Goal: Information Seeking & Learning: Learn about a topic

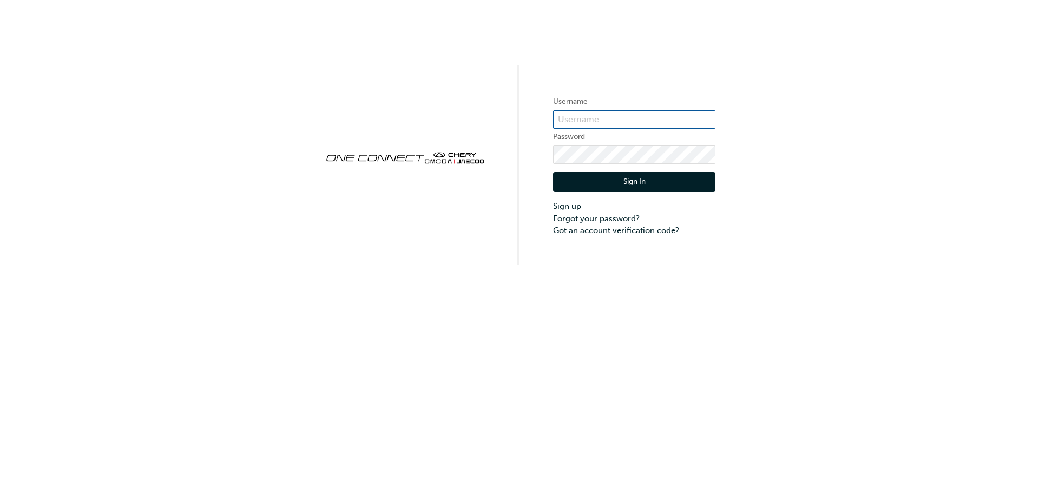
type input "CHAU1758"
click at [613, 175] on button "Sign In" at bounding box center [634, 182] width 162 height 21
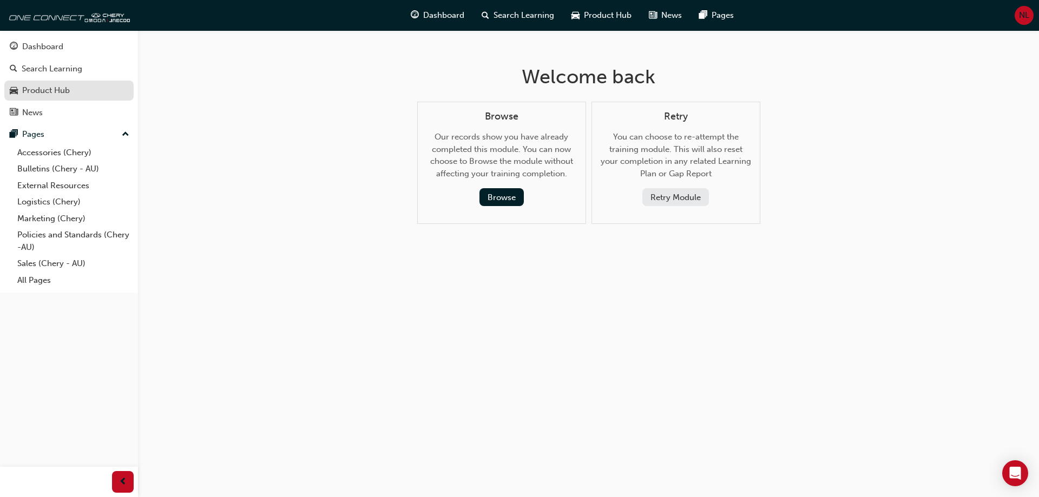
click at [52, 87] on div "Product Hub" at bounding box center [46, 90] width 48 height 12
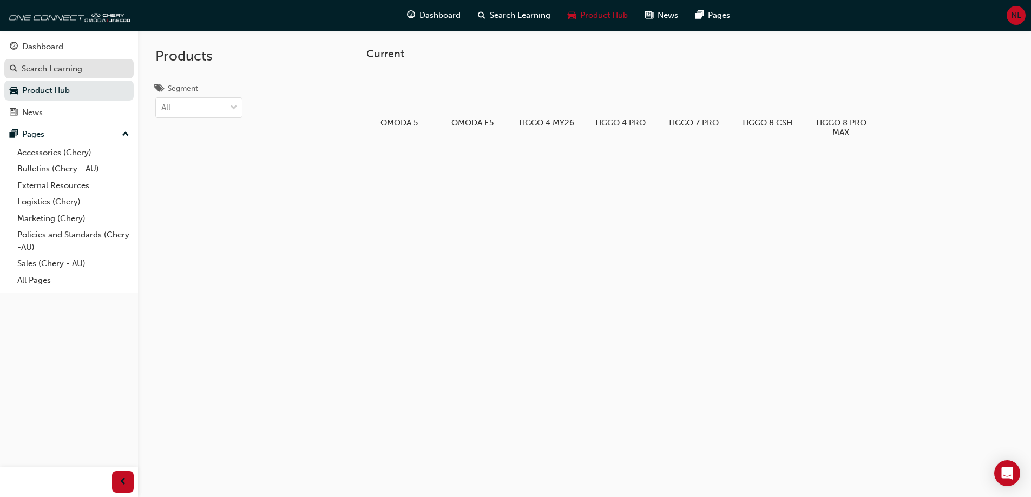
click at [58, 72] on div "Search Learning" at bounding box center [52, 69] width 61 height 12
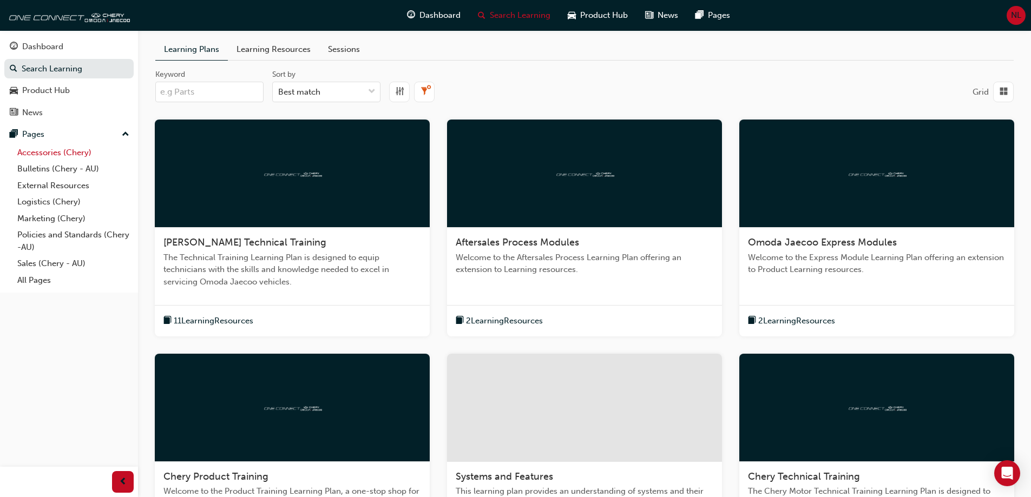
click at [69, 150] on link "Accessories (Chery)" at bounding box center [73, 153] width 121 height 17
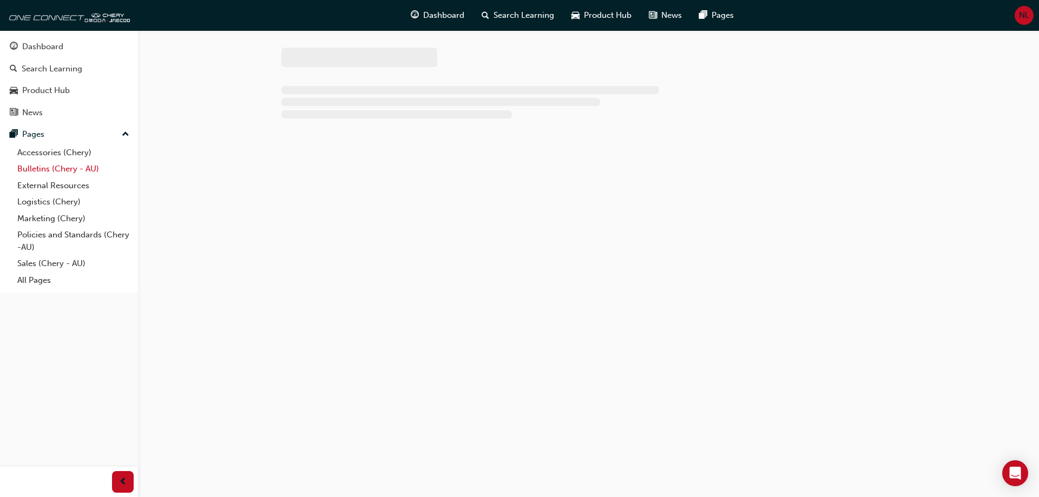
click at [68, 169] on link "Bulletins (Chery - AU)" at bounding box center [73, 169] width 121 height 17
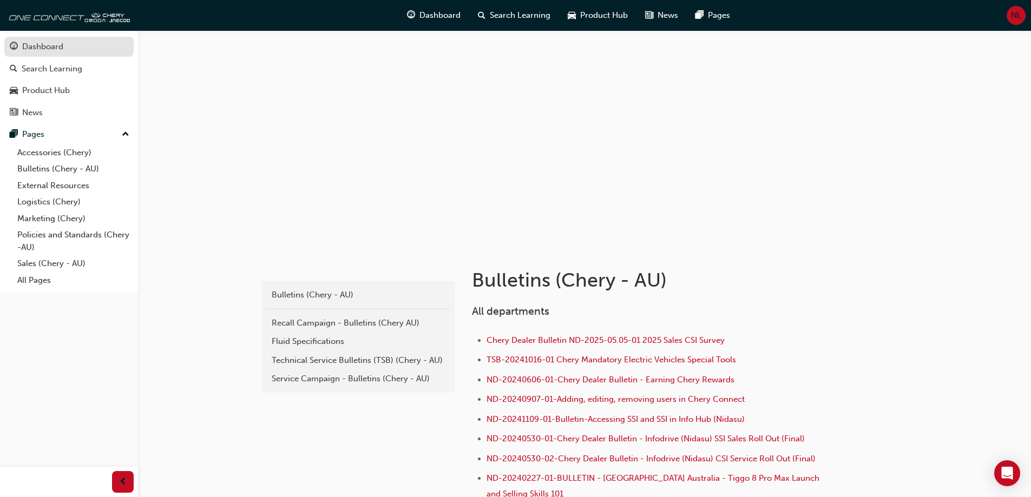
click at [64, 46] on div "Dashboard" at bounding box center [69, 47] width 119 height 14
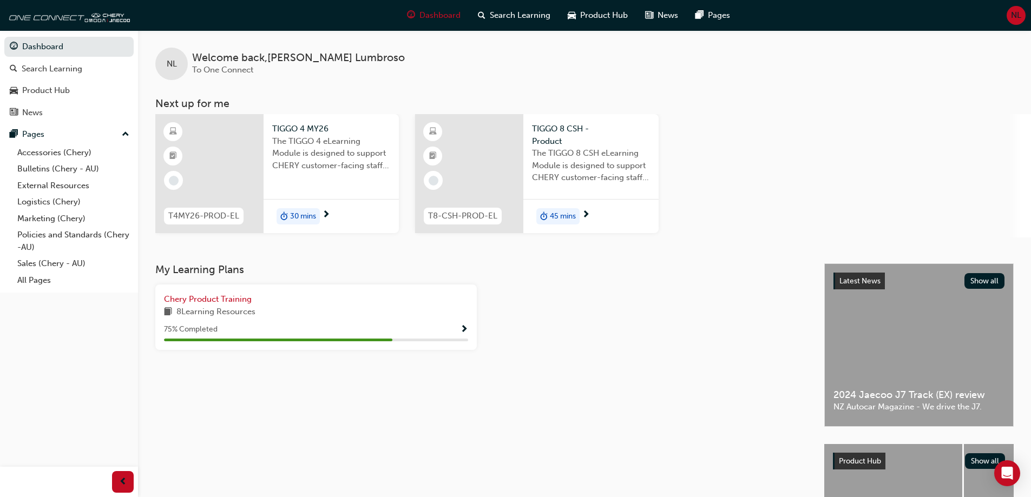
click at [303, 214] on span "30 mins" at bounding box center [303, 217] width 26 height 12
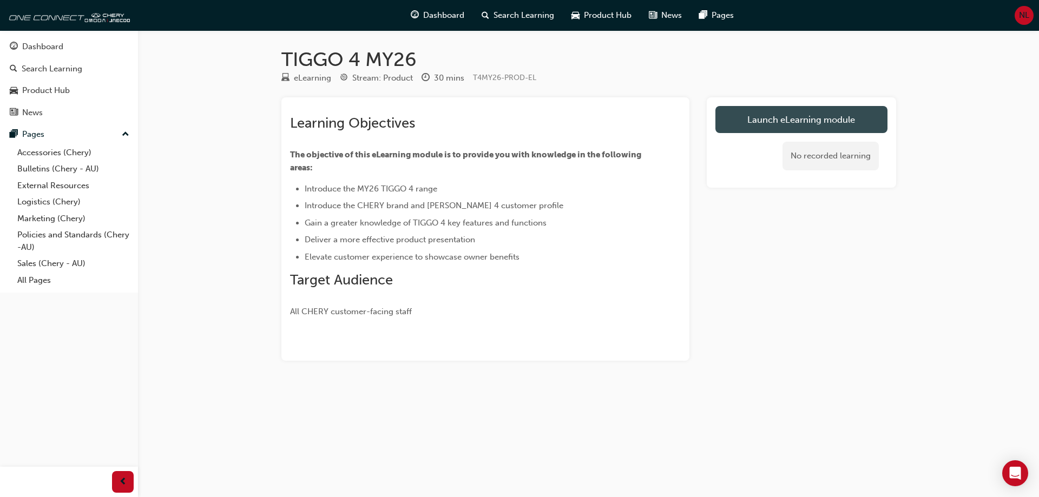
click at [789, 126] on link "Launch eLearning module" at bounding box center [801, 119] width 172 height 27
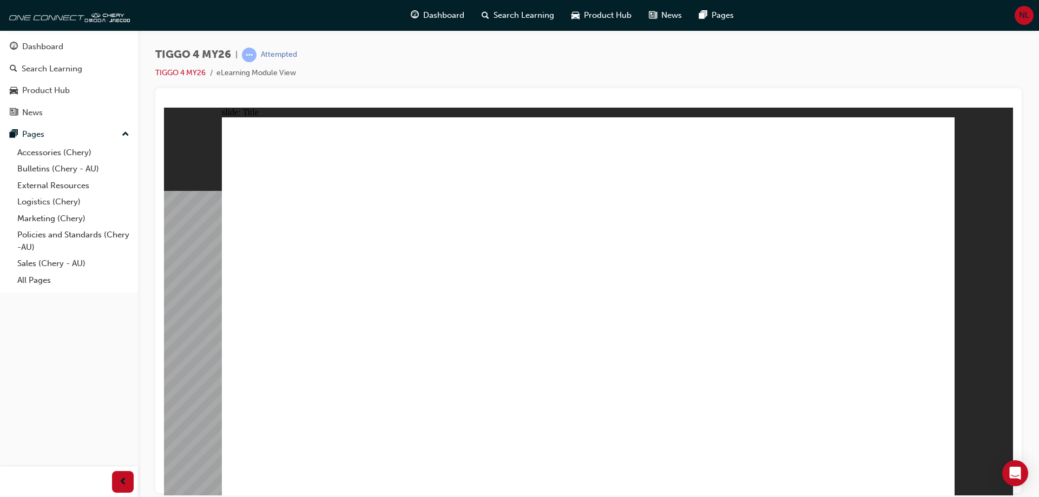
drag, startPoint x: 823, startPoint y: 475, endPoint x: 807, endPoint y: 459, distance: 21.8
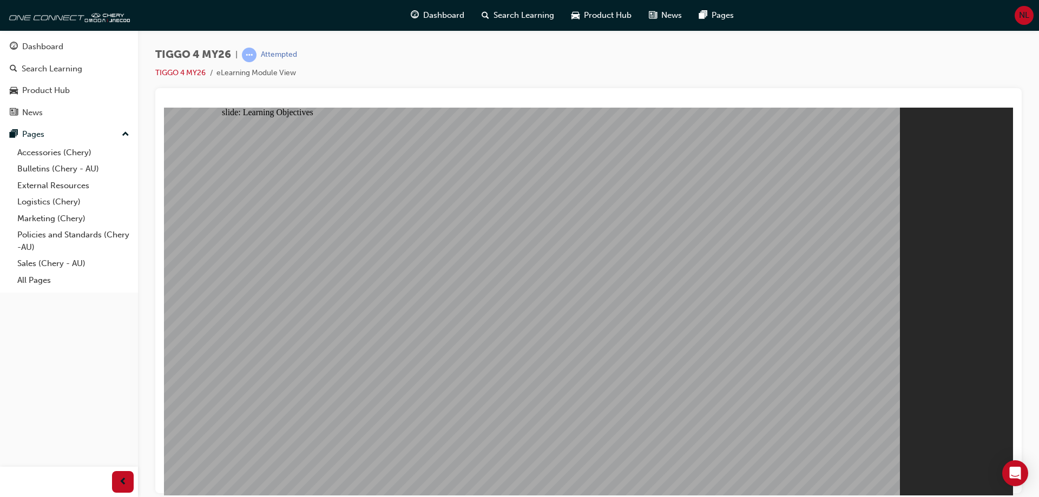
click at [938, 479] on span "MENU RESOURCES Rectangle 7 Rectangle 1 Focusing on five key attributes, [PERSON…" at bounding box center [588, 505] width 733 height 776
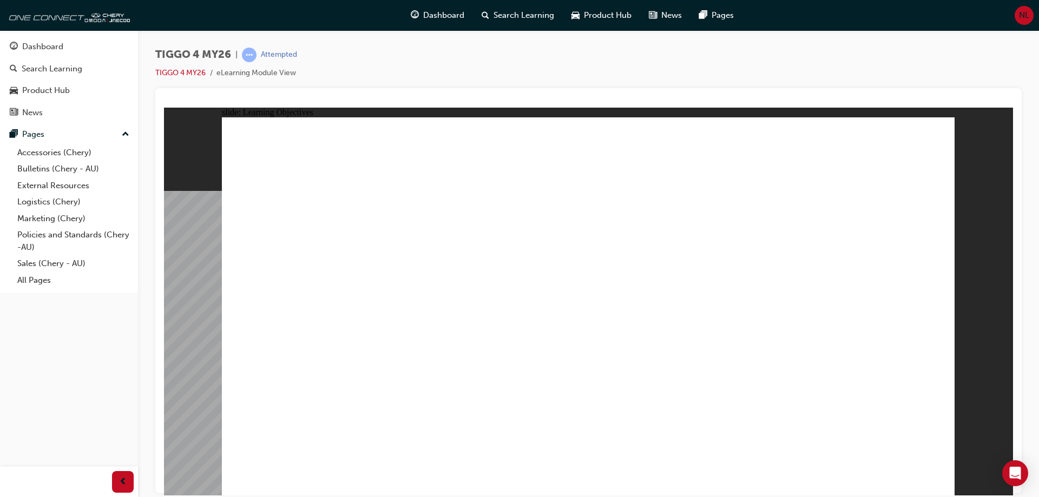
drag, startPoint x: 435, startPoint y: 405, endPoint x: 546, endPoint y: 408, distance: 111.5
drag, startPoint x: 546, startPoint y: 408, endPoint x: 662, endPoint y: 407, distance: 116.4
drag, startPoint x: 669, startPoint y: 406, endPoint x: 745, endPoint y: 408, distance: 75.8
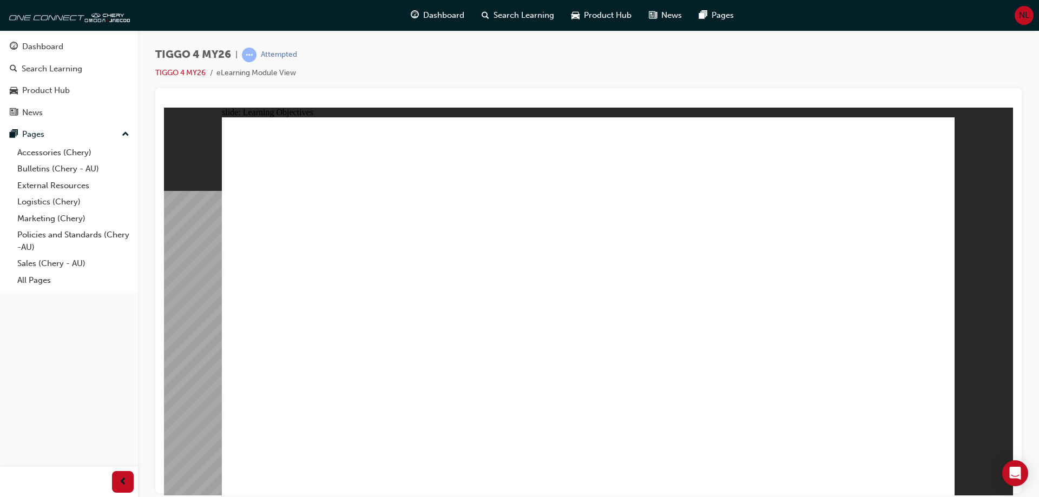
drag, startPoint x: 745, startPoint y: 408, endPoint x: 763, endPoint y: 410, distance: 18.5
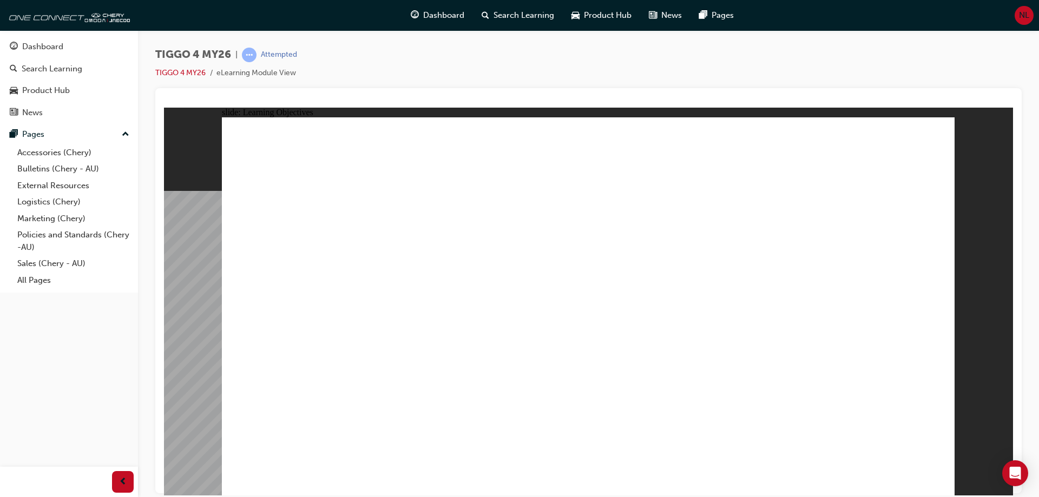
drag, startPoint x: 894, startPoint y: 408, endPoint x: 660, endPoint y: 411, distance: 233.8
drag, startPoint x: 477, startPoint y: 406, endPoint x: 392, endPoint y: 405, distance: 85.0
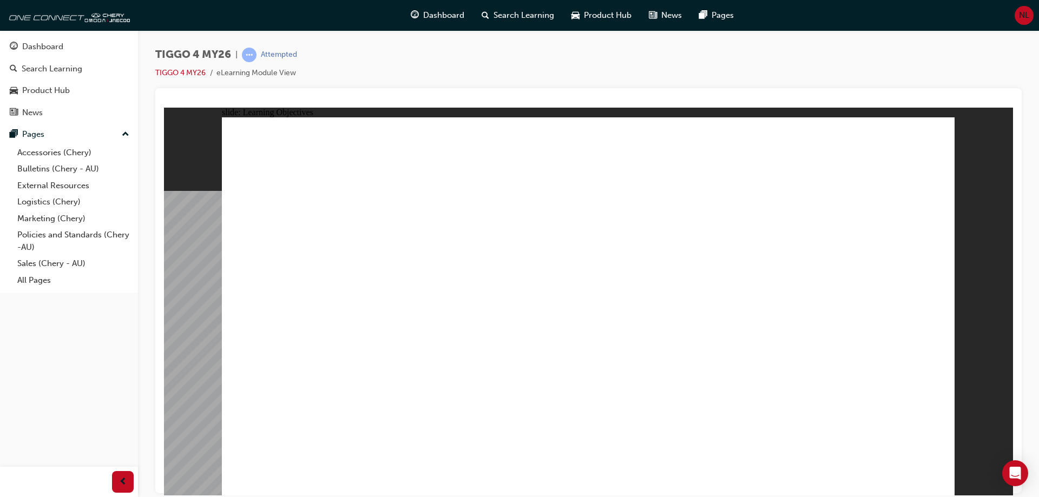
drag, startPoint x: 340, startPoint y: 405, endPoint x: 415, endPoint y: 406, distance: 74.7
drag, startPoint x: 415, startPoint y: 406, endPoint x: 457, endPoint y: 405, distance: 42.2
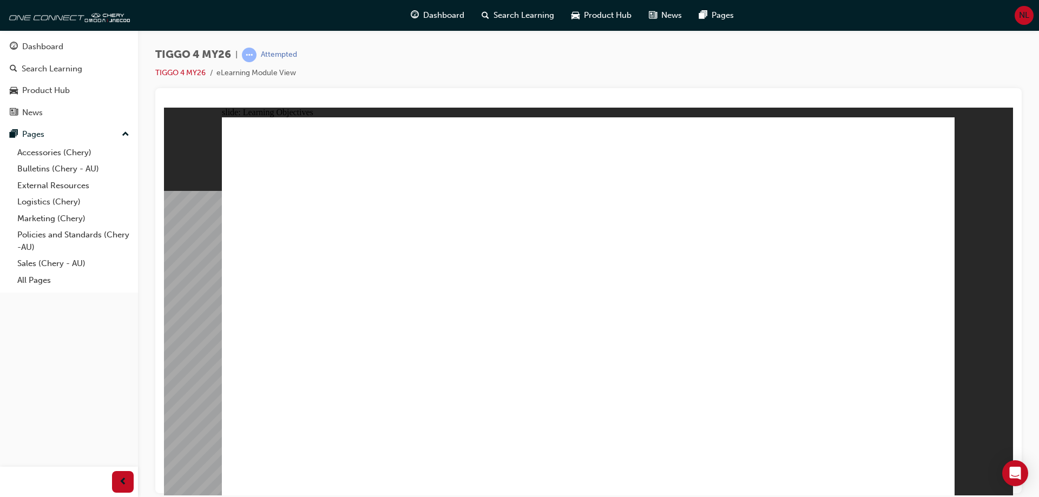
drag, startPoint x: 457, startPoint y: 405, endPoint x: 676, endPoint y: 402, distance: 218.7
drag, startPoint x: 720, startPoint y: 402, endPoint x: 887, endPoint y: 414, distance: 167.1
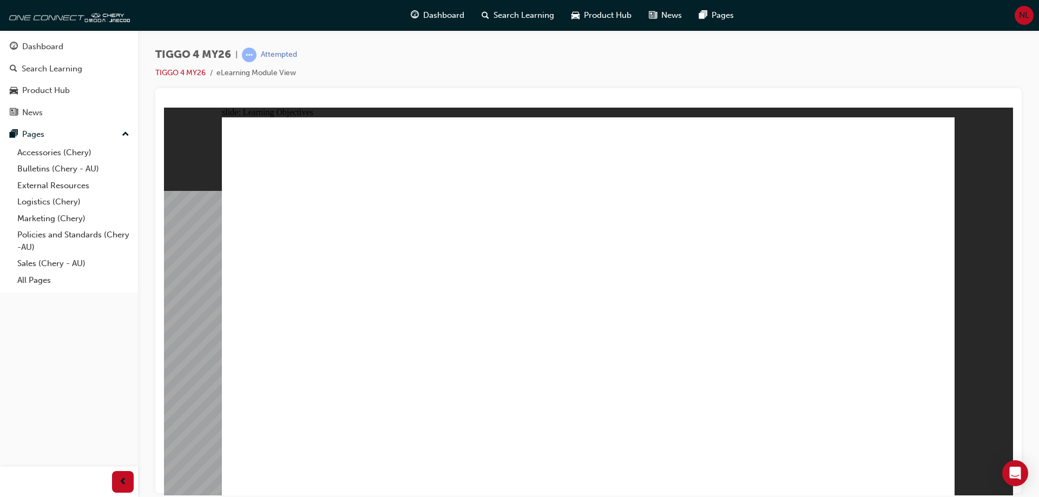
drag, startPoint x: 887, startPoint y: 414, endPoint x: 917, endPoint y: 425, distance: 32.4
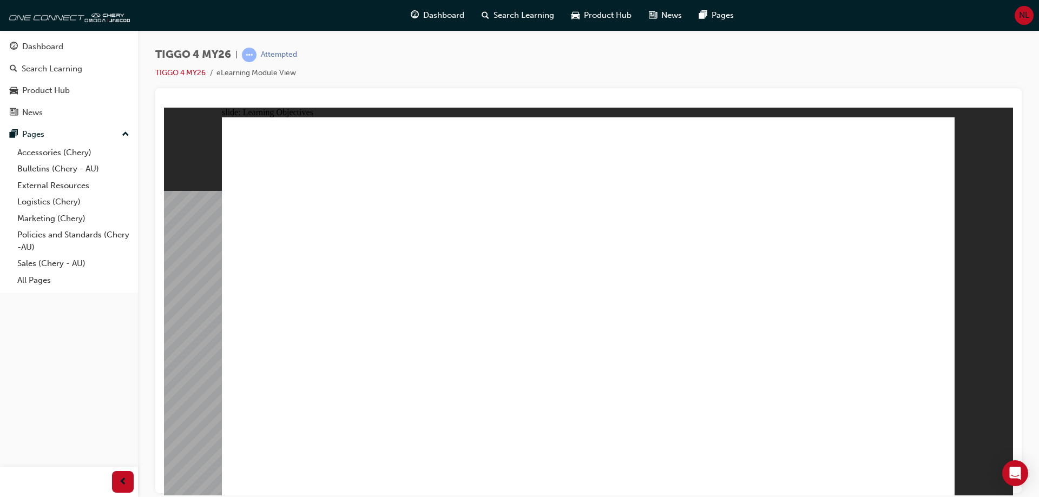
drag, startPoint x: 473, startPoint y: 409, endPoint x: 296, endPoint y: 401, distance: 177.7
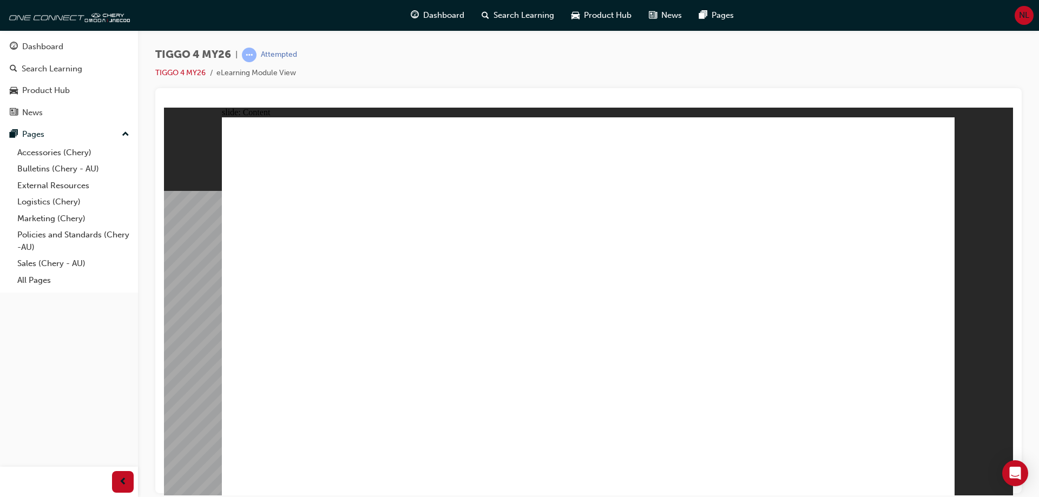
drag, startPoint x: 272, startPoint y: 281, endPoint x: 321, endPoint y: 327, distance: 67.0
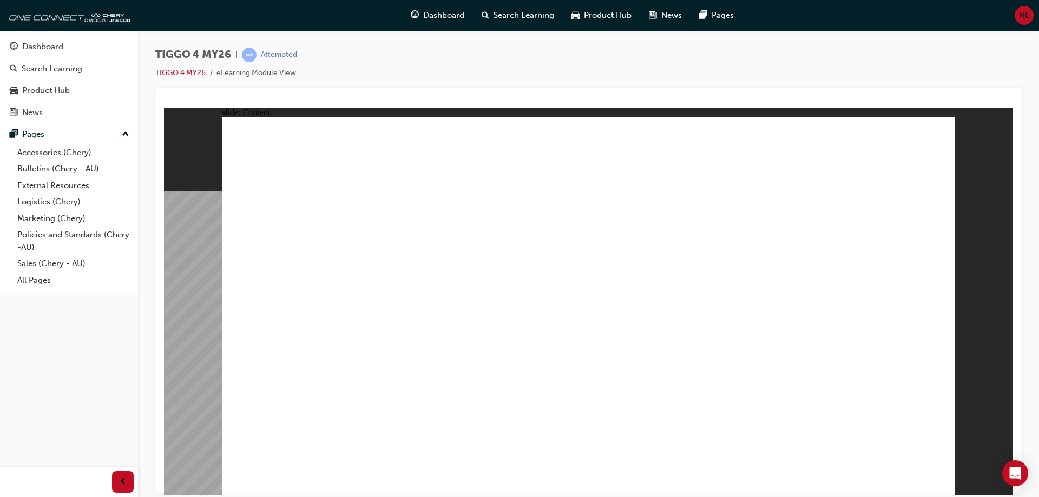
drag, startPoint x: 798, startPoint y: 397, endPoint x: 870, endPoint y: 450, distance: 89.4
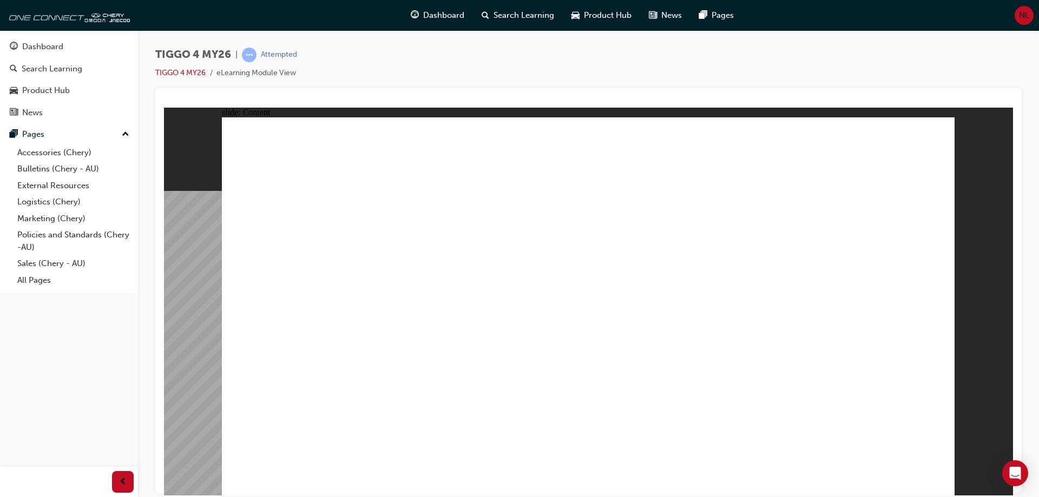
drag, startPoint x: 874, startPoint y: 281, endPoint x: 884, endPoint y: 353, distance: 72.7
drag, startPoint x: 884, startPoint y: 353, endPoint x: 886, endPoint y: 380, distance: 27.1
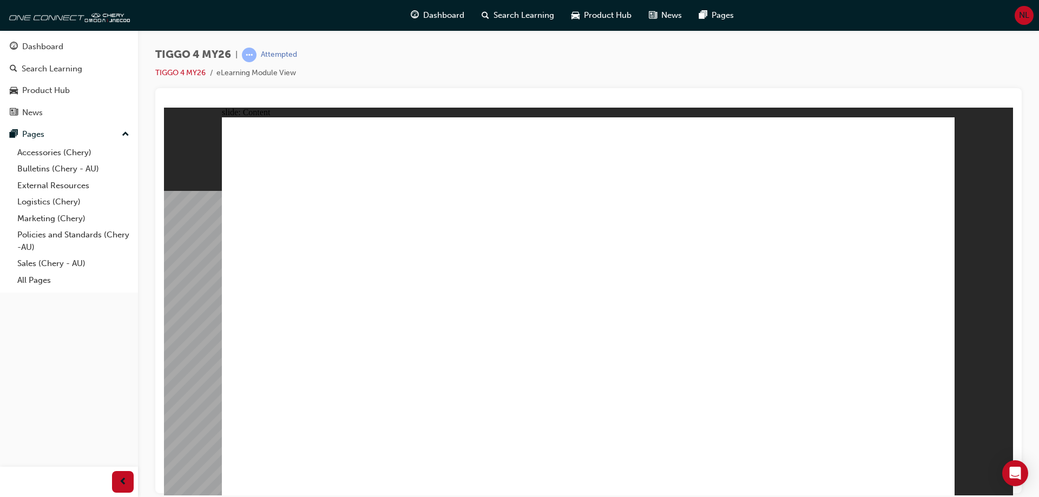
drag, startPoint x: 928, startPoint y: 445, endPoint x: 936, endPoint y: 473, distance: 28.9
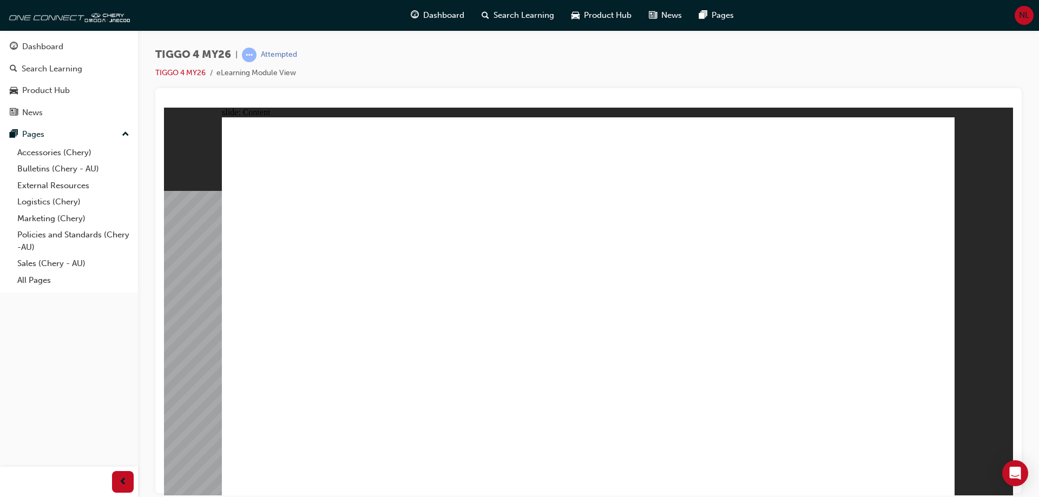
drag, startPoint x: 926, startPoint y: 450, endPoint x: 864, endPoint y: 386, distance: 89.2
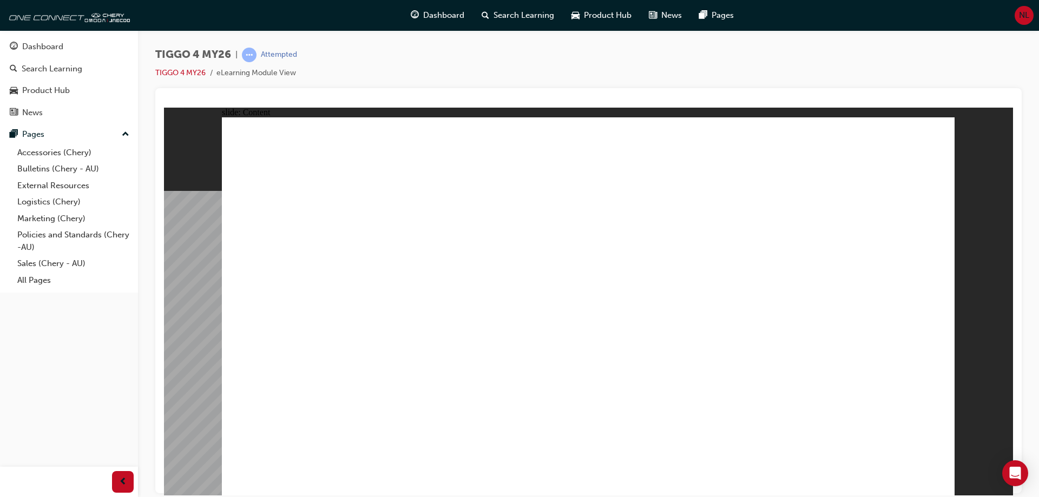
drag, startPoint x: 608, startPoint y: 276, endPoint x: 654, endPoint y: 265, distance: 47.4
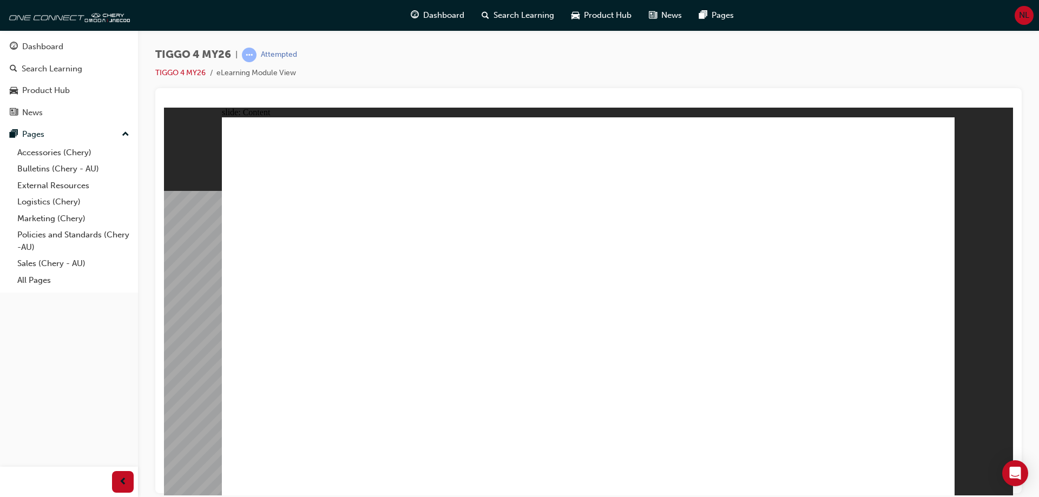
drag, startPoint x: 449, startPoint y: 379, endPoint x: 432, endPoint y: 355, distance: 29.6
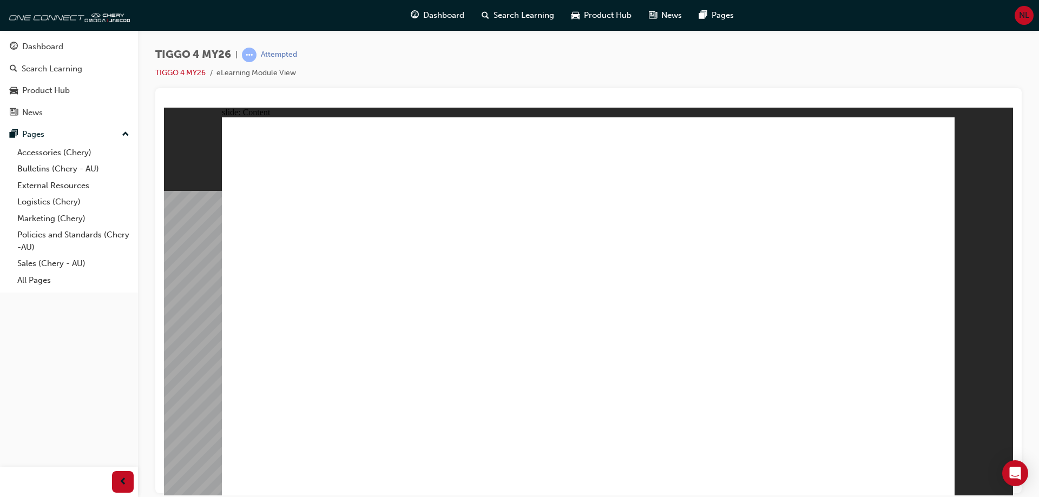
drag, startPoint x: 679, startPoint y: 427, endPoint x: 698, endPoint y: 416, distance: 21.8
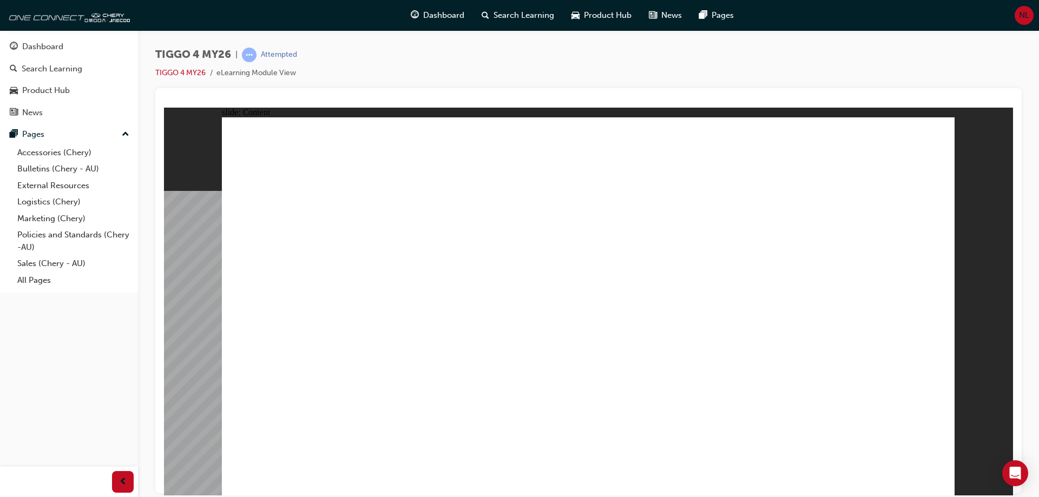
drag, startPoint x: 787, startPoint y: 399, endPoint x: 774, endPoint y: 366, distance: 35.2
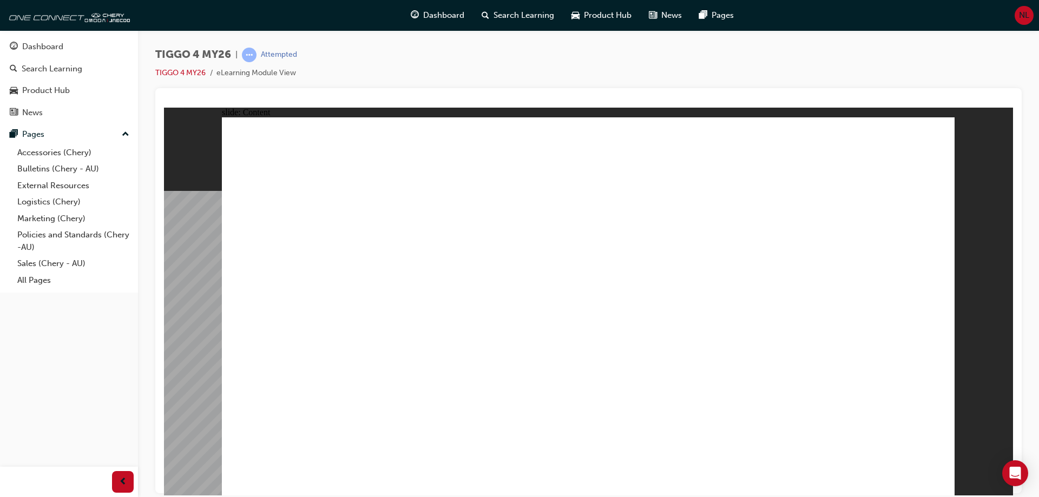
click at [929, 474] on span "Rectangle 1 TIGGO 4 DRIVETRAIN Line 1 Rectangle 1 MENU RESOURCES left-arrow.png…" at bounding box center [588, 311] width 733 height 388
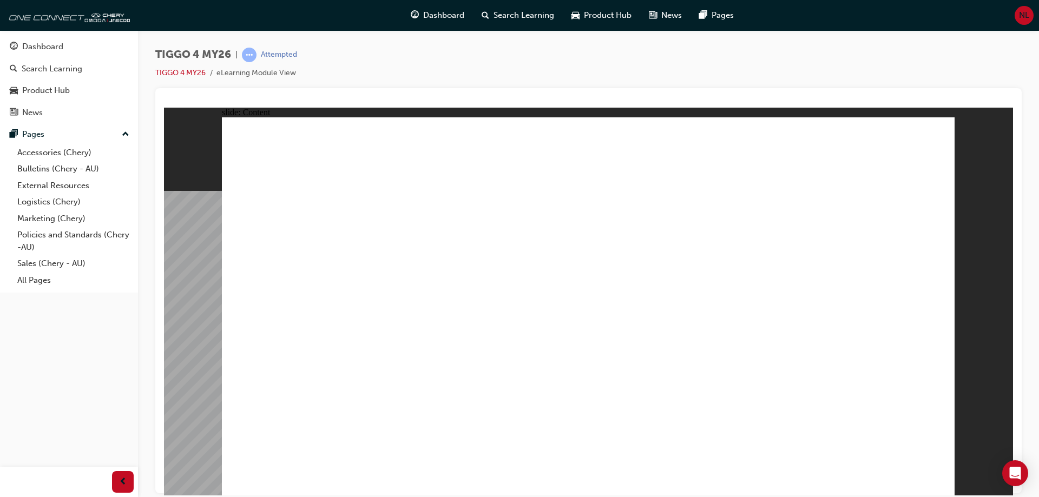
drag, startPoint x: 645, startPoint y: 419, endPoint x: 651, endPoint y: 419, distance: 6.0
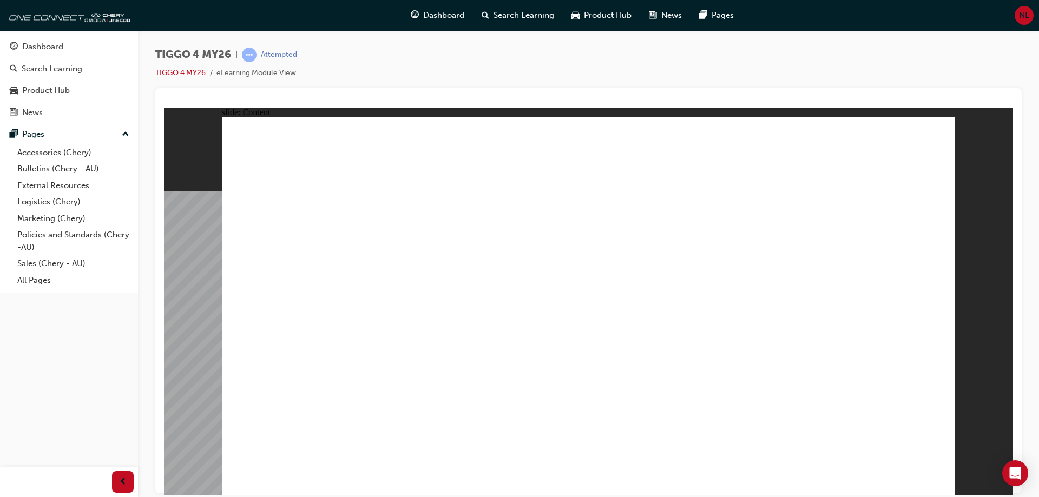
drag, startPoint x: 772, startPoint y: 419, endPoint x: 850, endPoint y: 437, distance: 79.3
click at [933, 477] on span "Rectangle 1 TIGGO 4 TECHNOLOGY Line 1 Rectangle 1 MENU RESOURCES left-arrow.png…" at bounding box center [588, 311] width 733 height 388
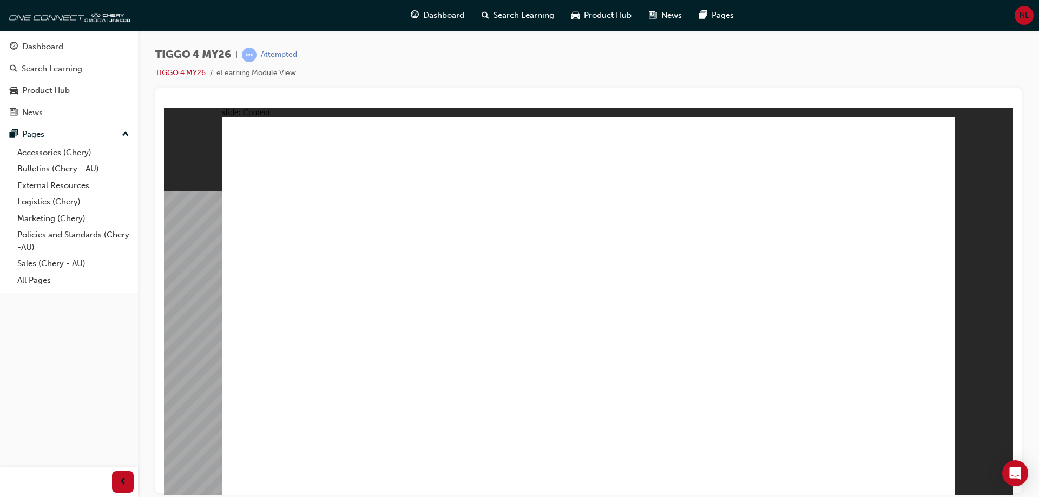
drag, startPoint x: 562, startPoint y: 392, endPoint x: 573, endPoint y: 378, distance: 18.1
drag, startPoint x: 580, startPoint y: 380, endPoint x: 593, endPoint y: 370, distance: 17.3
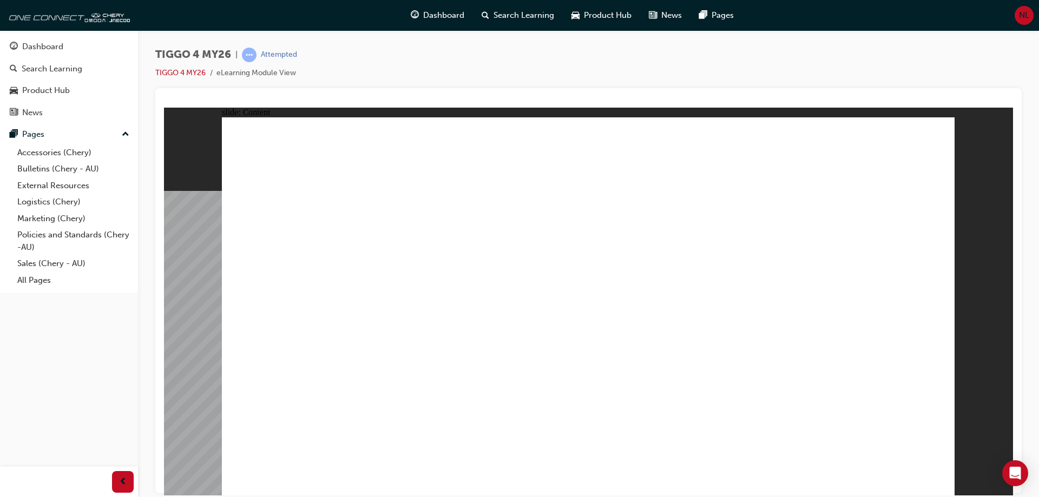
drag, startPoint x: 915, startPoint y: 476, endPoint x: 923, endPoint y: 477, distance: 8.8
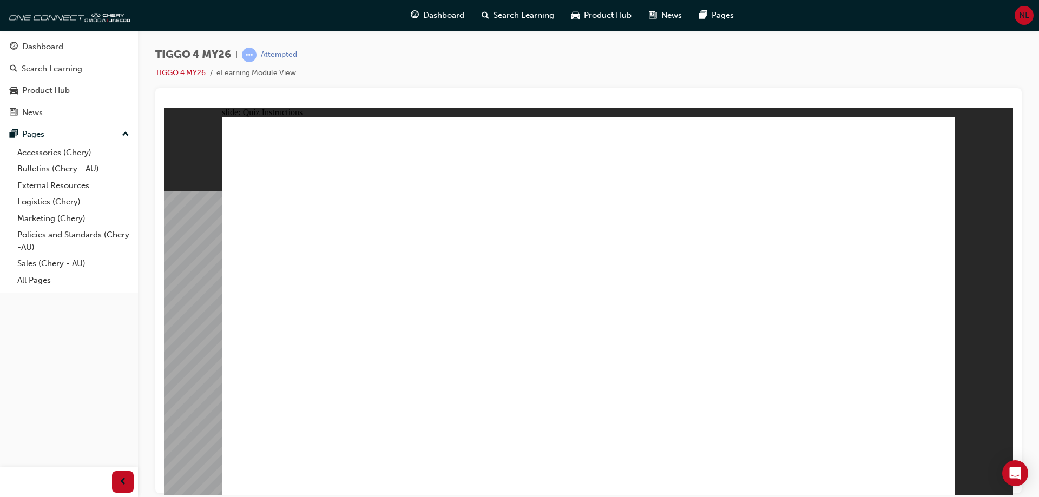
radio input "true"
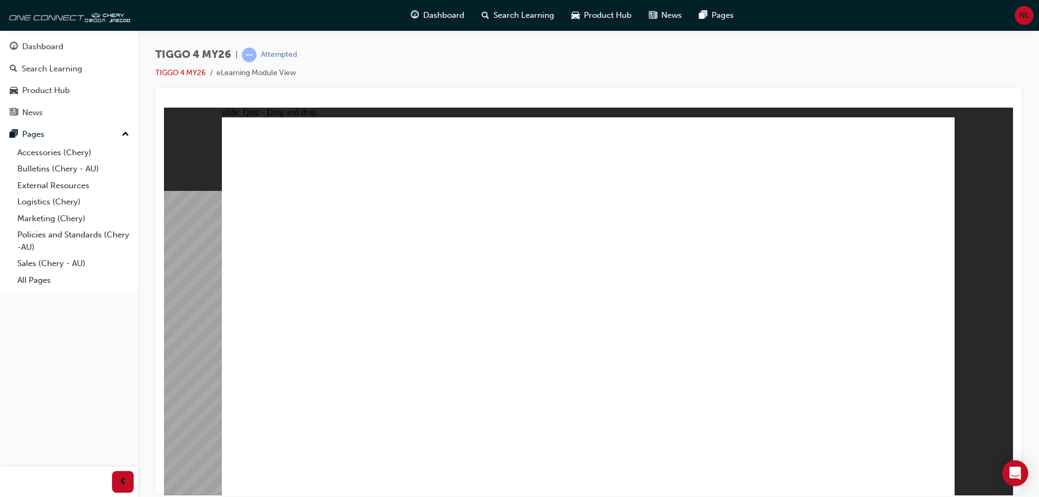
drag, startPoint x: 437, startPoint y: 246, endPoint x: 438, endPoint y: 389, distance: 143.4
drag, startPoint x: 606, startPoint y: 246, endPoint x: 753, endPoint y: 389, distance: 205.9
drag, startPoint x: 738, startPoint y: 245, endPoint x: 312, endPoint y: 389, distance: 449.8
drag, startPoint x: 880, startPoint y: 240, endPoint x: 881, endPoint y: 387, distance: 146.7
drag, startPoint x: 315, startPoint y: 252, endPoint x: 579, endPoint y: 392, distance: 298.3
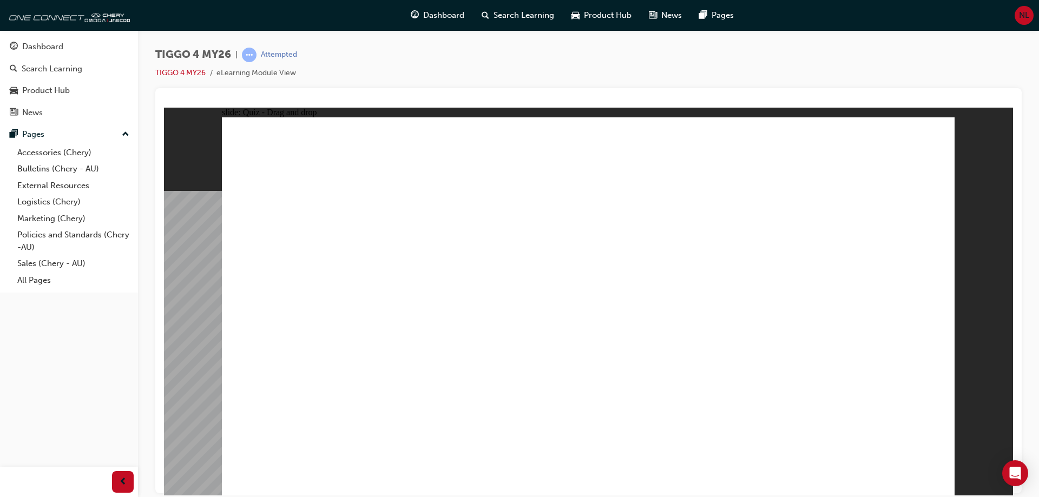
radio input "true"
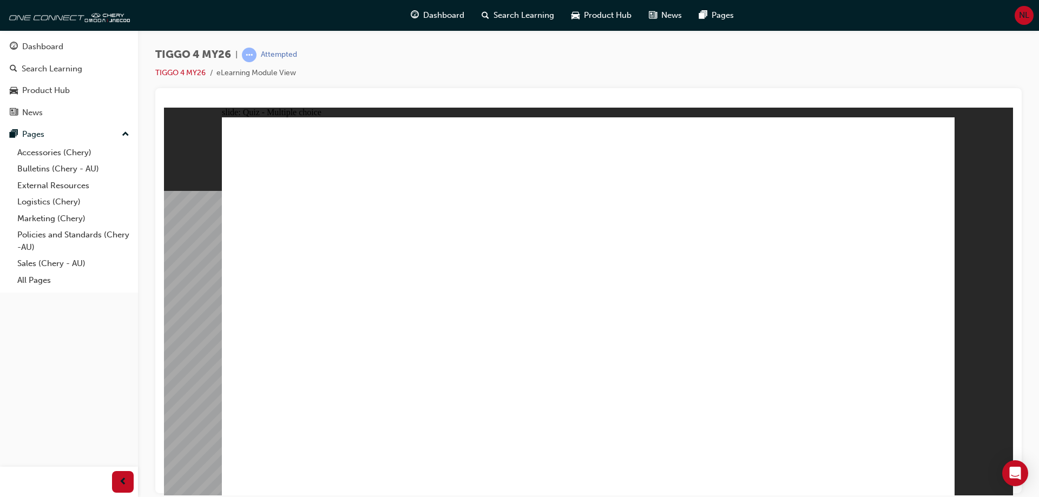
drag, startPoint x: 294, startPoint y: 254, endPoint x: 431, endPoint y: 253, distance: 136.9
radio input "true"
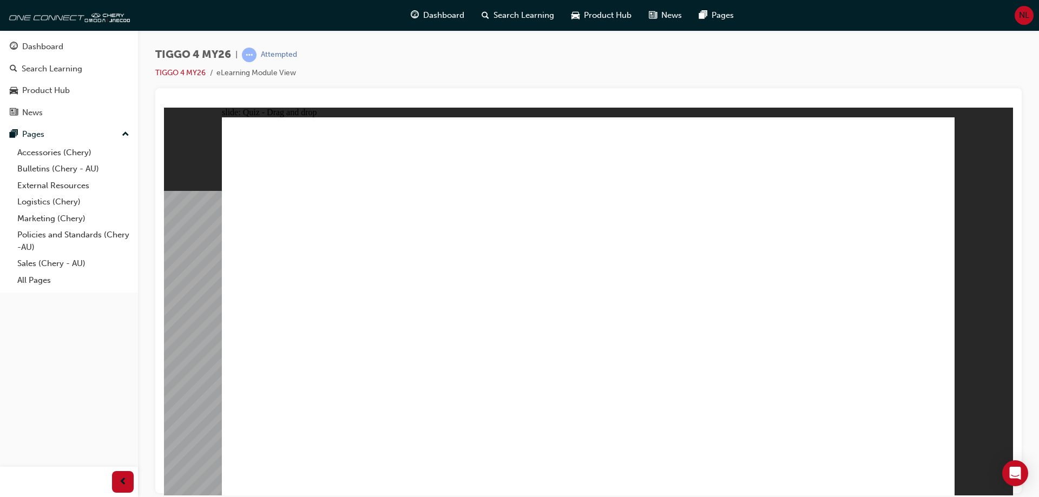
drag, startPoint x: 492, startPoint y: 339, endPoint x: 849, endPoint y: 231, distance: 372.6
drag, startPoint x: 311, startPoint y: 354, endPoint x: 641, endPoint y: 233, distance: 351.2
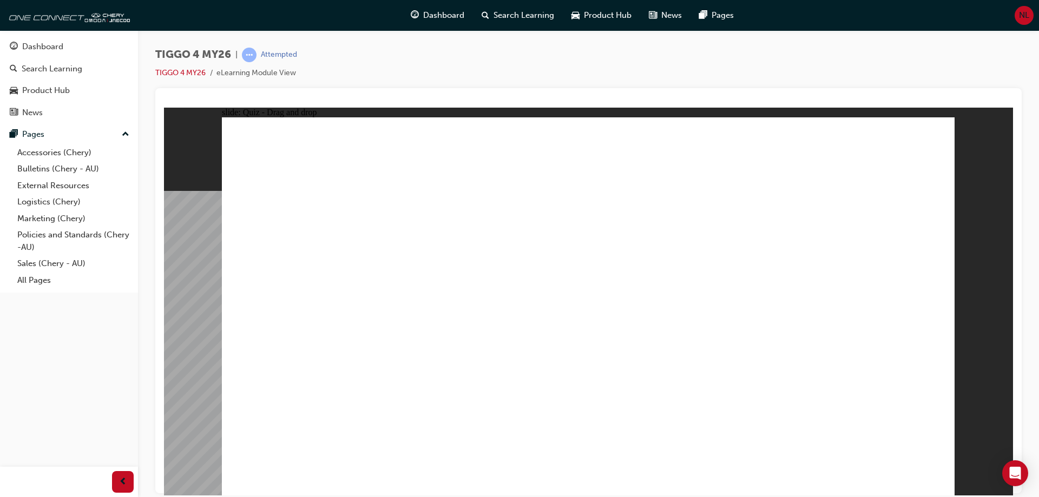
drag, startPoint x: 296, startPoint y: 396, endPoint x: 803, endPoint y: 268, distance: 522.8
drag, startPoint x: 319, startPoint y: 313, endPoint x: 844, endPoint y: 288, distance: 525.6
drag, startPoint x: 311, startPoint y: 273, endPoint x: 810, endPoint y: 325, distance: 501.7
drag, startPoint x: 470, startPoint y: 310, endPoint x: 820, endPoint y: 350, distance: 351.9
drag, startPoint x: 457, startPoint y: 272, endPoint x: 645, endPoint y: 250, distance: 189.6
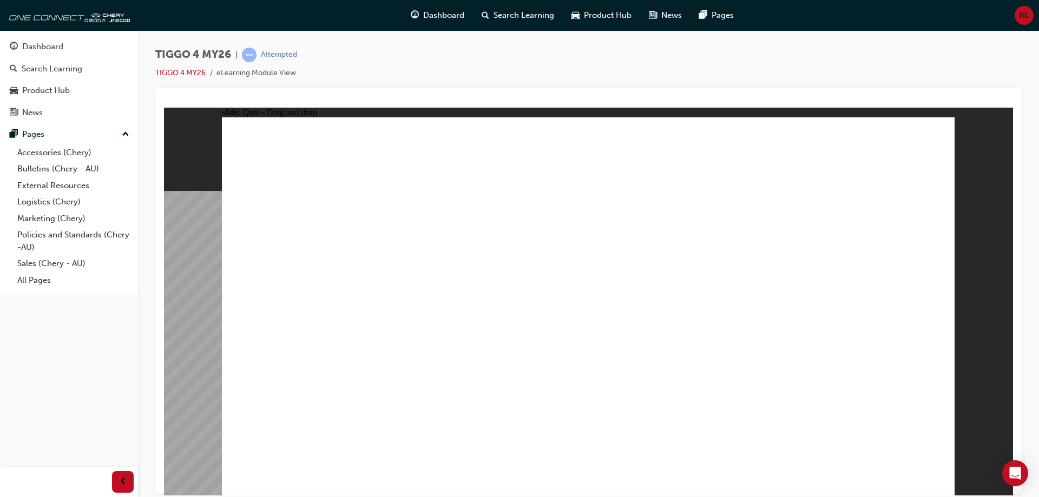
radio input "true"
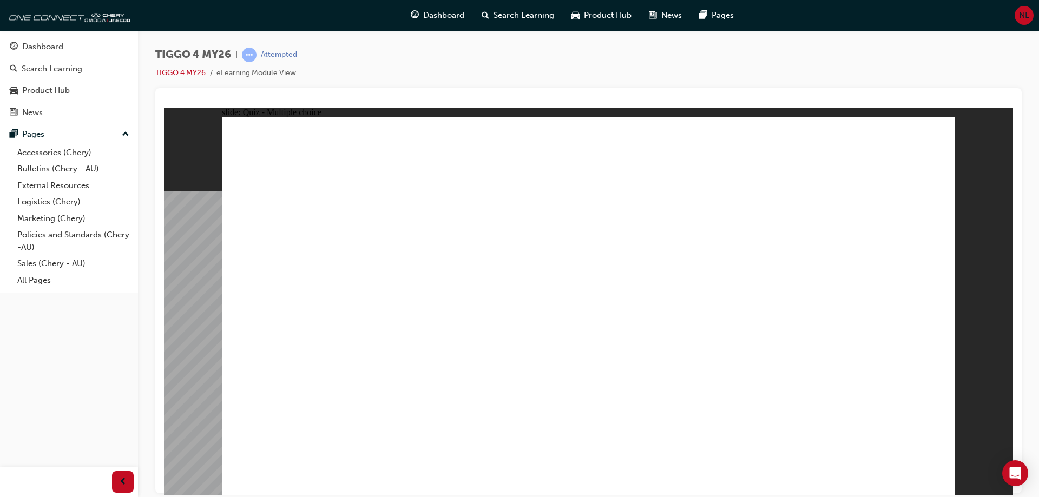
radio input "true"
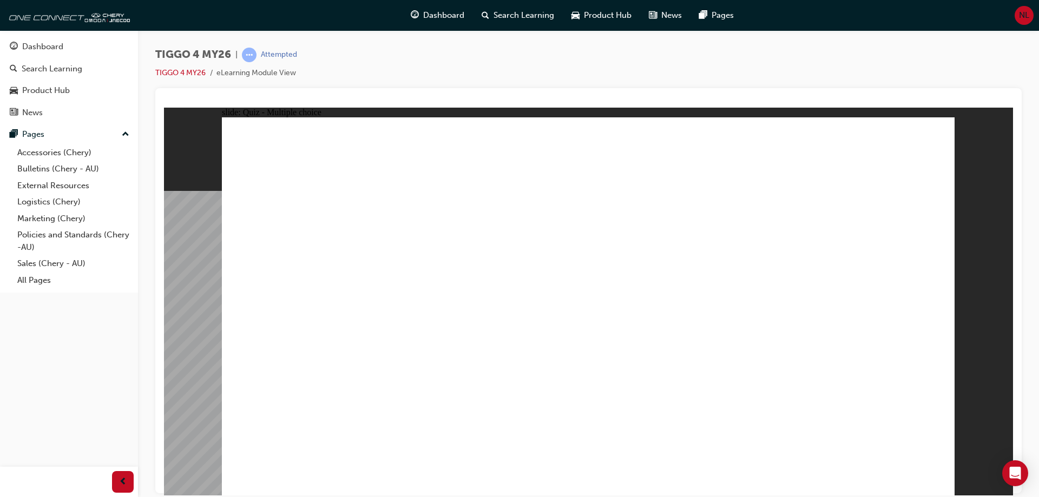
radio input "true"
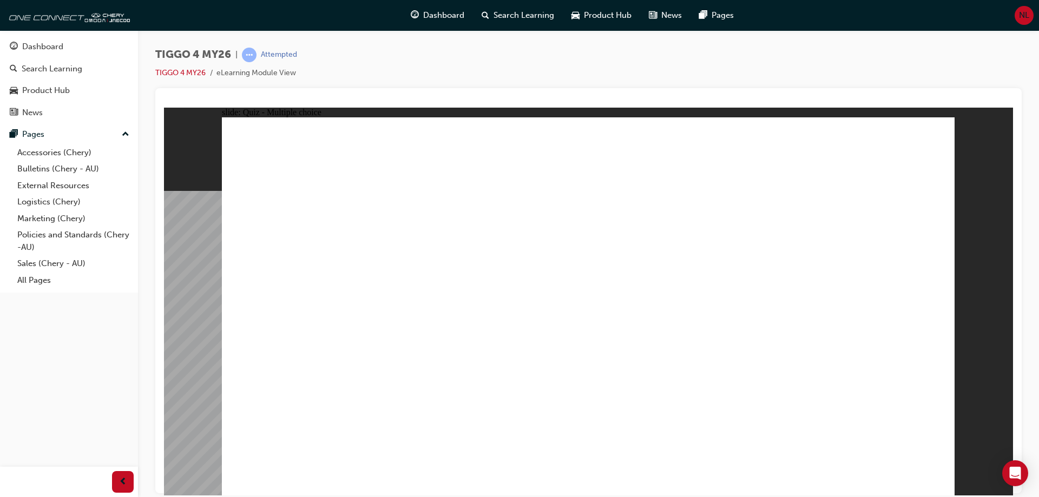
radio input "true"
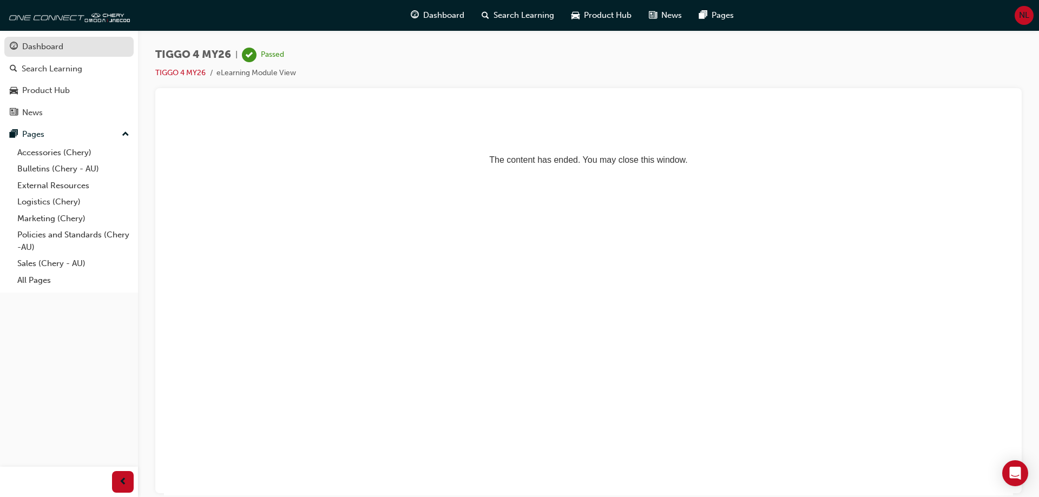
click at [46, 40] on div "Dashboard" at bounding box center [69, 47] width 119 height 14
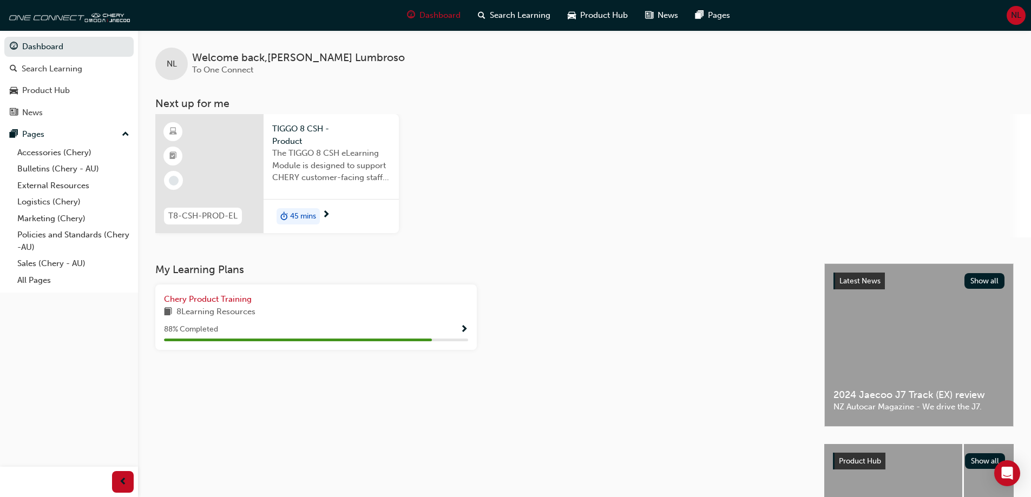
click at [310, 215] on span "45 mins" at bounding box center [303, 217] width 26 height 12
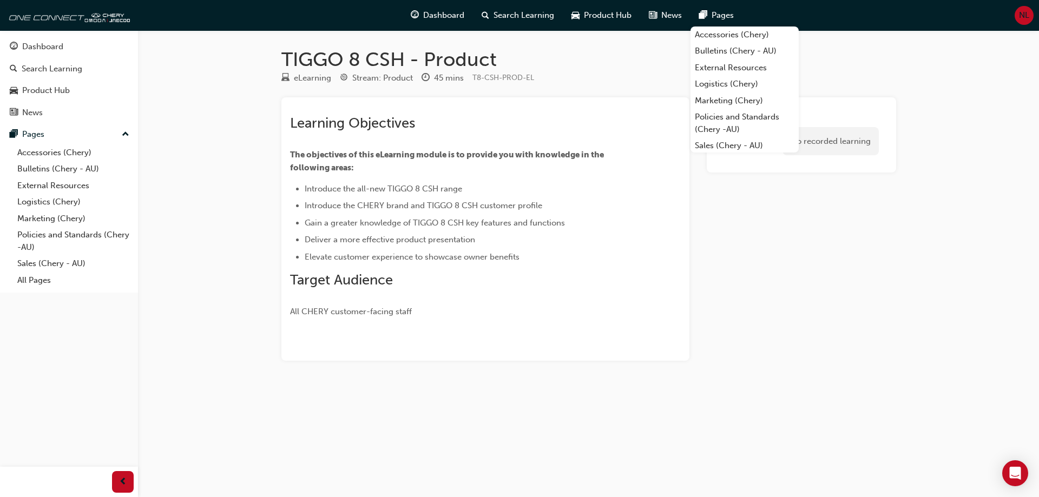
click at [856, 47] on div "TIGGO 8 CSH - Product eLearning Stream: Product 45 mins T8-CSH-PROD-EL Learning…" at bounding box center [588, 212] width 649 height 365
drag, startPoint x: 914, startPoint y: 245, endPoint x: 905, endPoint y: 239, distance: 10.8
click at [911, 244] on div "TIGGO 8 CSH - Product eLearning Stream: Product 45 mins T8-CSH-PROD-EL Learning…" at bounding box center [519, 248] width 1039 height 497
click at [829, 86] on div "eLearning Stream: Product 45 mins T8-CSH-PROD-EL" at bounding box center [588, 80] width 615 height 18
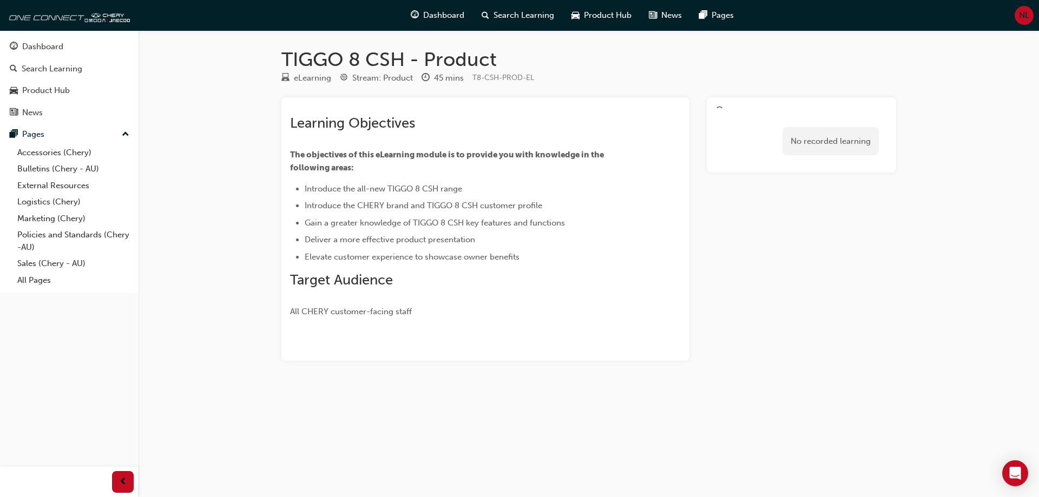
click at [554, 120] on h2 "Learning Objectives" at bounding box center [466, 123] width 352 height 17
click at [752, 122] on div "No recorded learning" at bounding box center [801, 142] width 172 height 46
drag, startPoint x: 477, startPoint y: 60, endPoint x: 427, endPoint y: 139, distance: 94.1
click at [427, 139] on div "Learning Objectives The objectives of this eLearning module is to provide you w…" at bounding box center [466, 217] width 352 height 204
click at [445, 139] on div "Learning Objectives The objectives of this eLearning module is to provide you w…" at bounding box center [466, 217] width 352 height 204
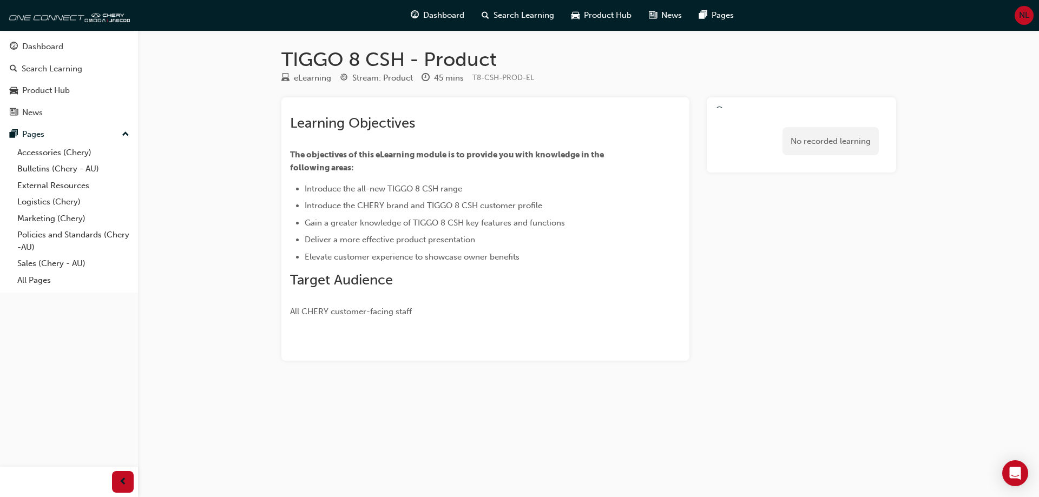
click at [741, 123] on div "No recorded learning" at bounding box center [801, 142] width 172 height 46
